Goal: Information Seeking & Learning: Learn about a topic

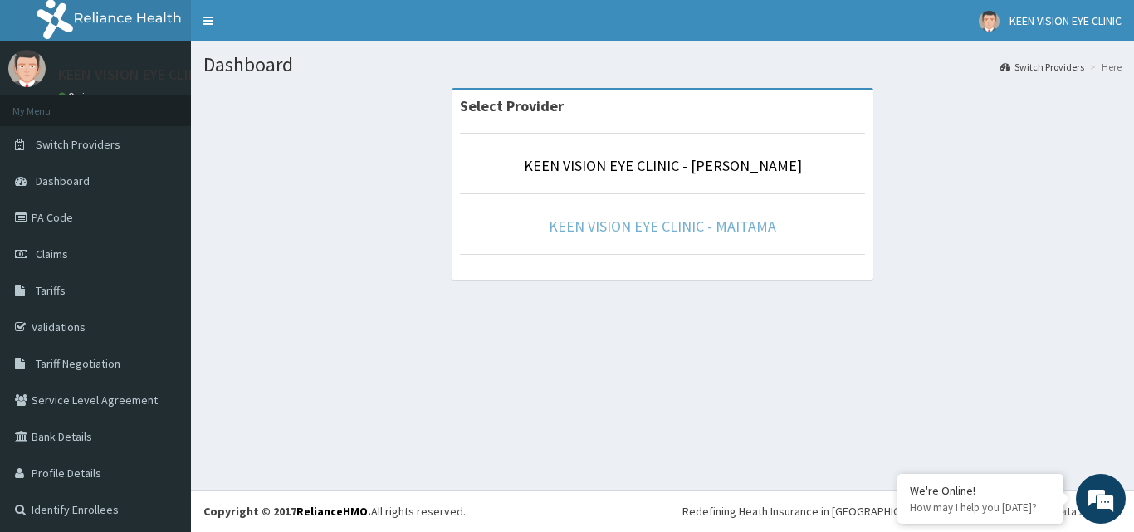
click at [716, 223] on link "KEEN VISION EYE CLINIC - MAITAMA" at bounding box center [662, 226] width 227 height 19
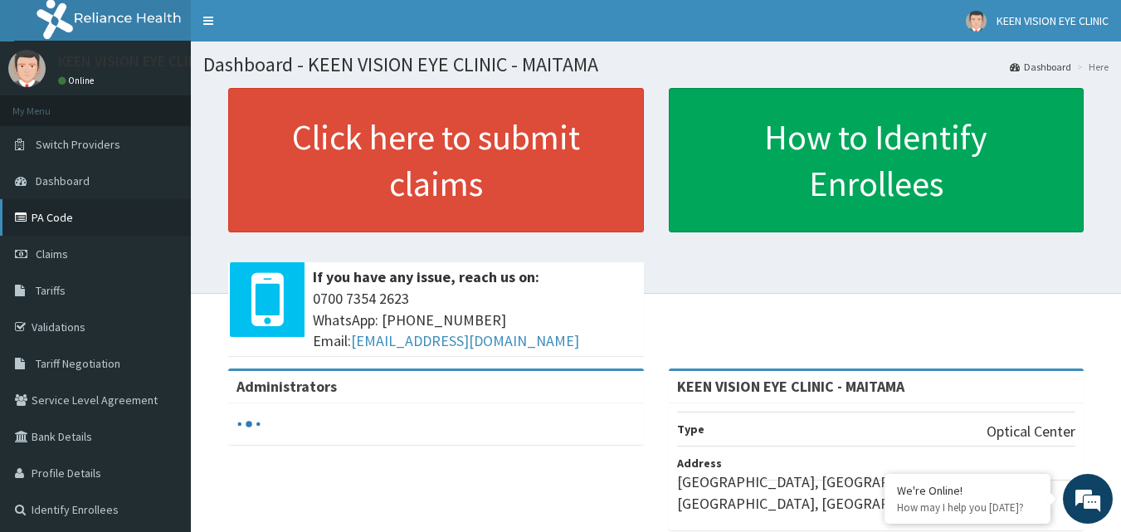
click at [79, 211] on link "PA Code" at bounding box center [95, 217] width 191 height 37
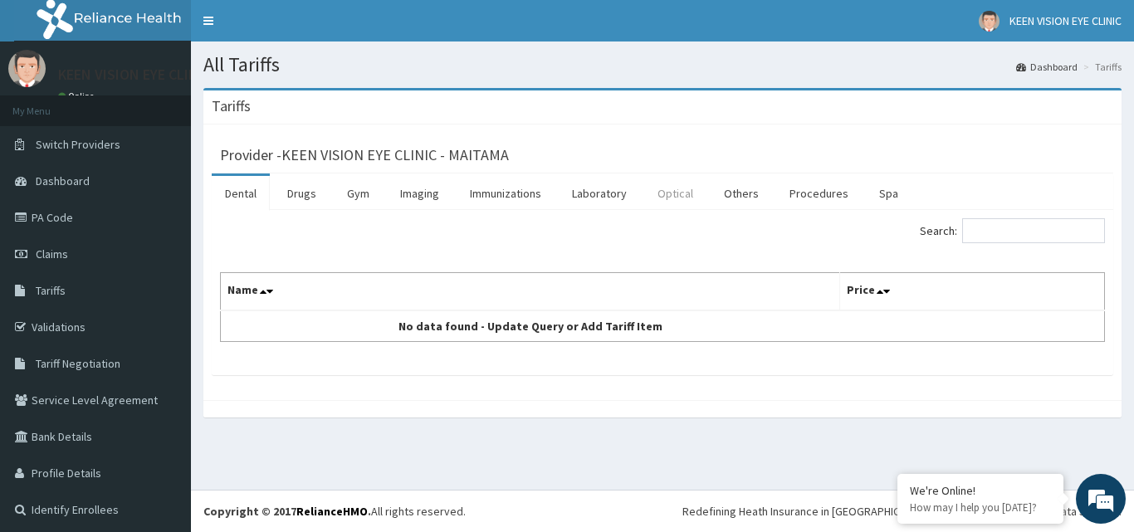
click at [678, 195] on link "Optical" at bounding box center [675, 193] width 62 height 35
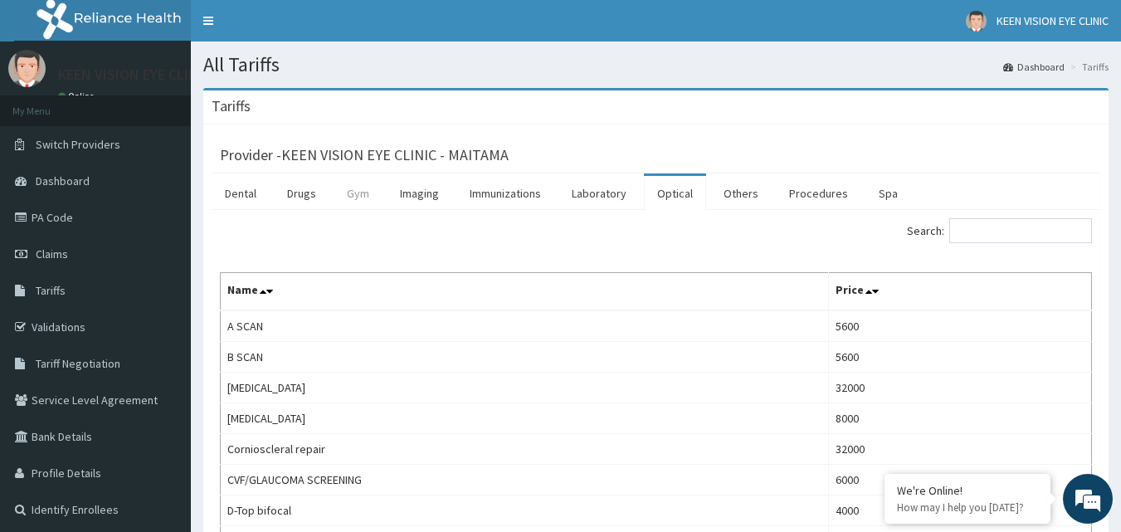
click at [362, 193] on link "Gym" at bounding box center [358, 193] width 49 height 35
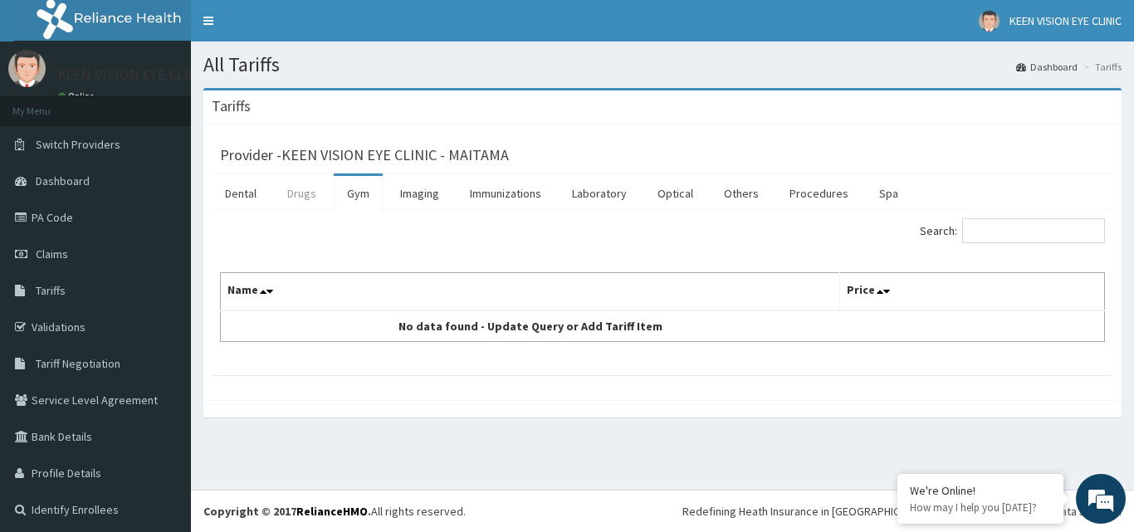
click at [305, 193] on link "Drugs" at bounding box center [302, 193] width 56 height 35
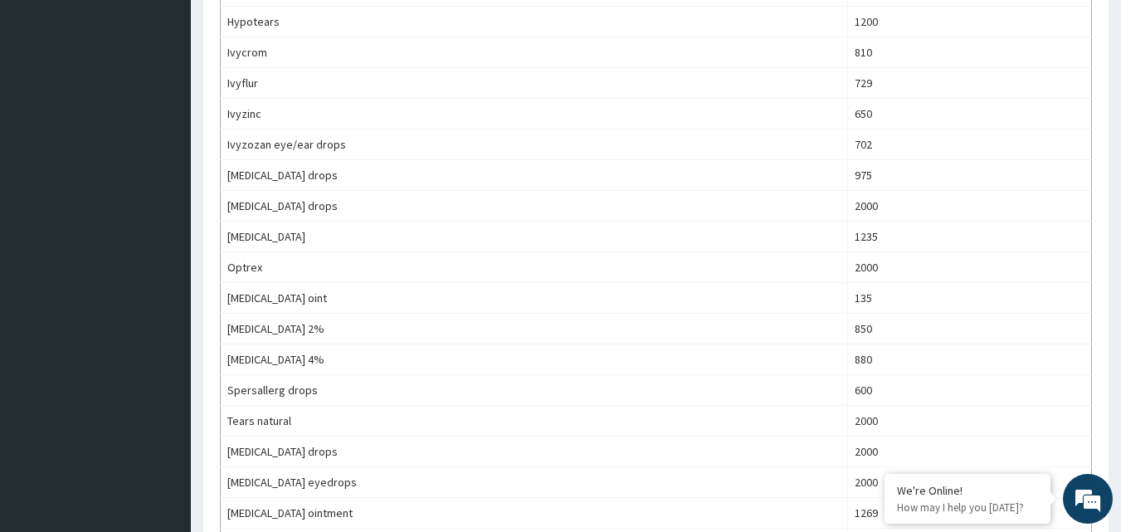
scroll to position [797, 0]
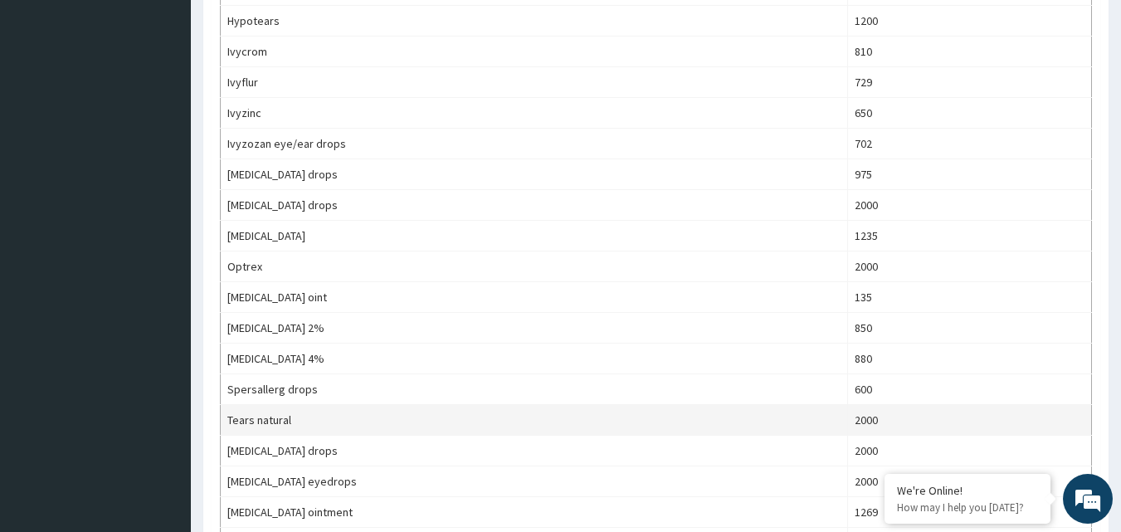
click at [848, 421] on td "2000" at bounding box center [970, 420] width 244 height 31
